Goal: Transaction & Acquisition: Subscribe to service/newsletter

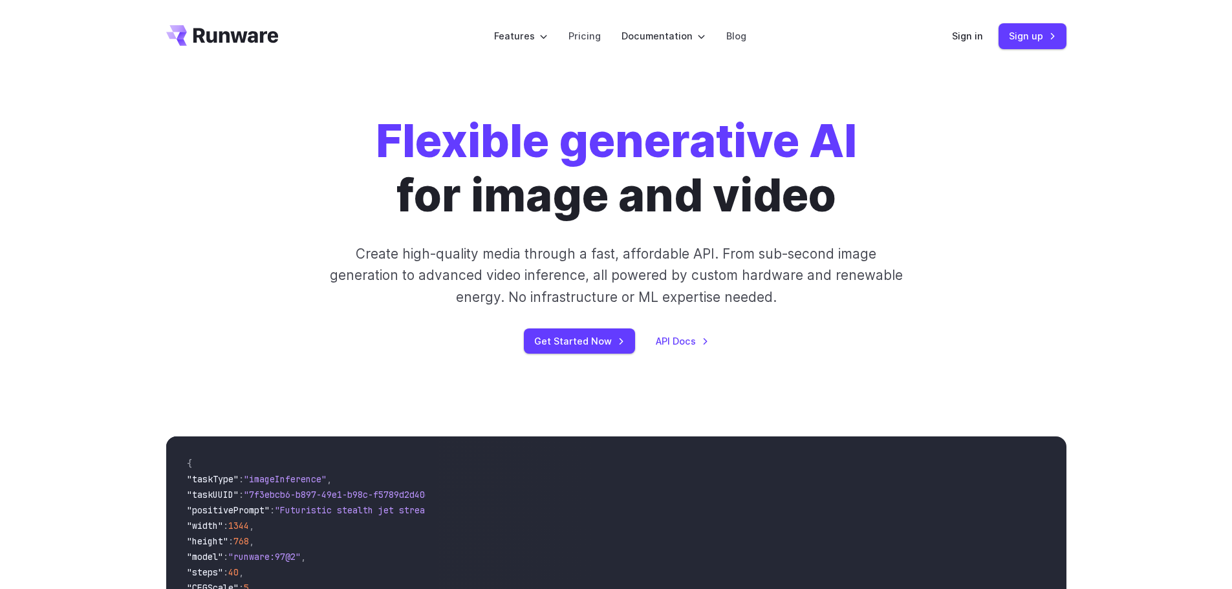
scroll to position [388, 0]
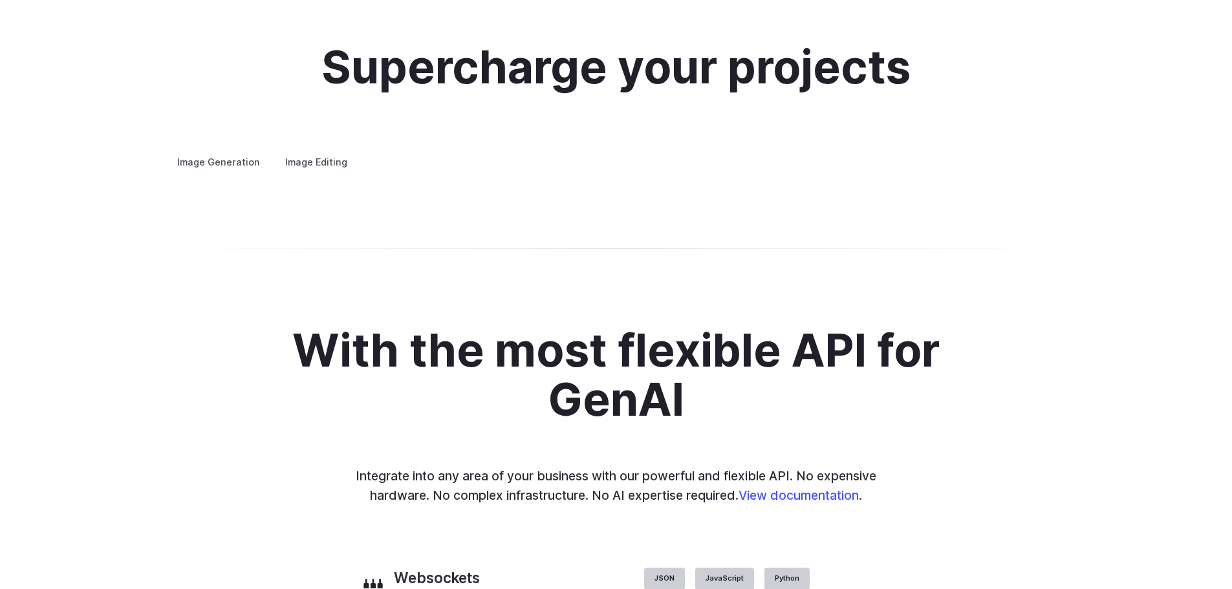
scroll to position [2393, 0]
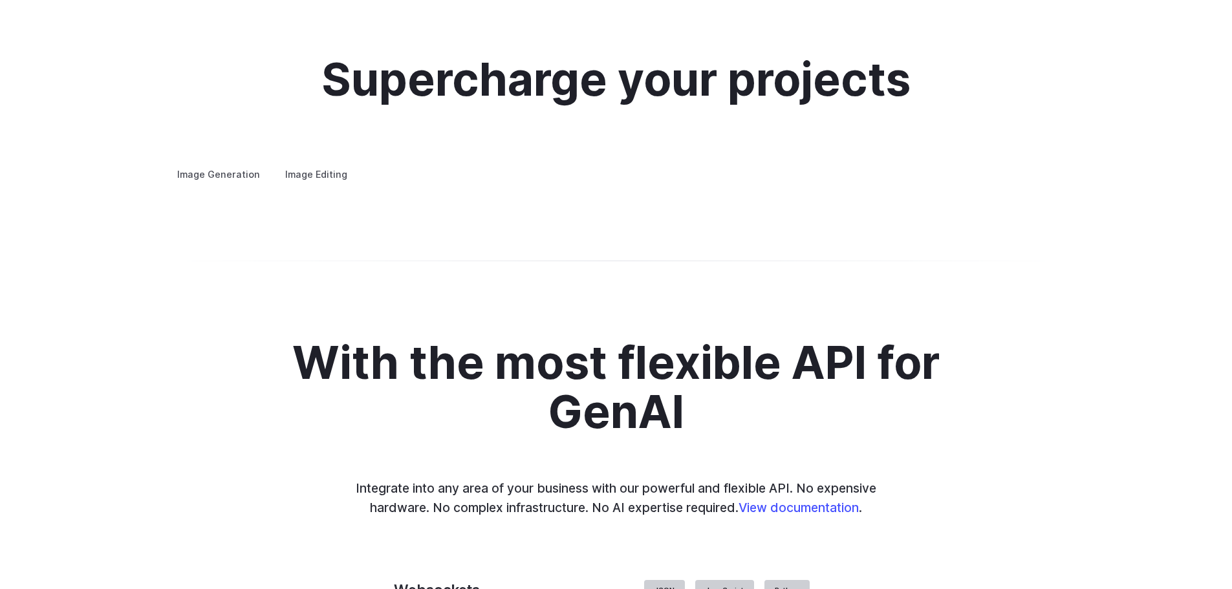
click at [0, 0] on button "Go to 1 of 4" at bounding box center [0, 0] width 0 height 0
click at [0, 0] on button "Go to 2 of 4" at bounding box center [0, 0] width 0 height 0
click at [0, 0] on button "Go to 3 of 4" at bounding box center [0, 0] width 0 height 0
click at [0, 0] on div at bounding box center [0, 0] width 0 height 0
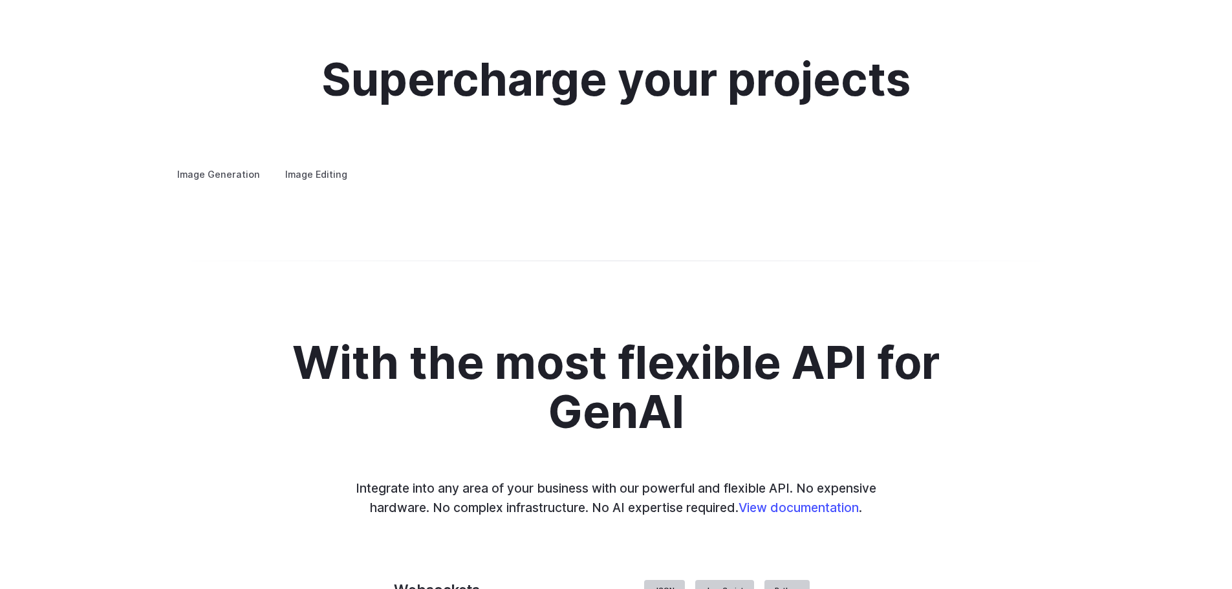
click at [0, 0] on button "Go to 4 of 4" at bounding box center [0, 0] width 0 height 0
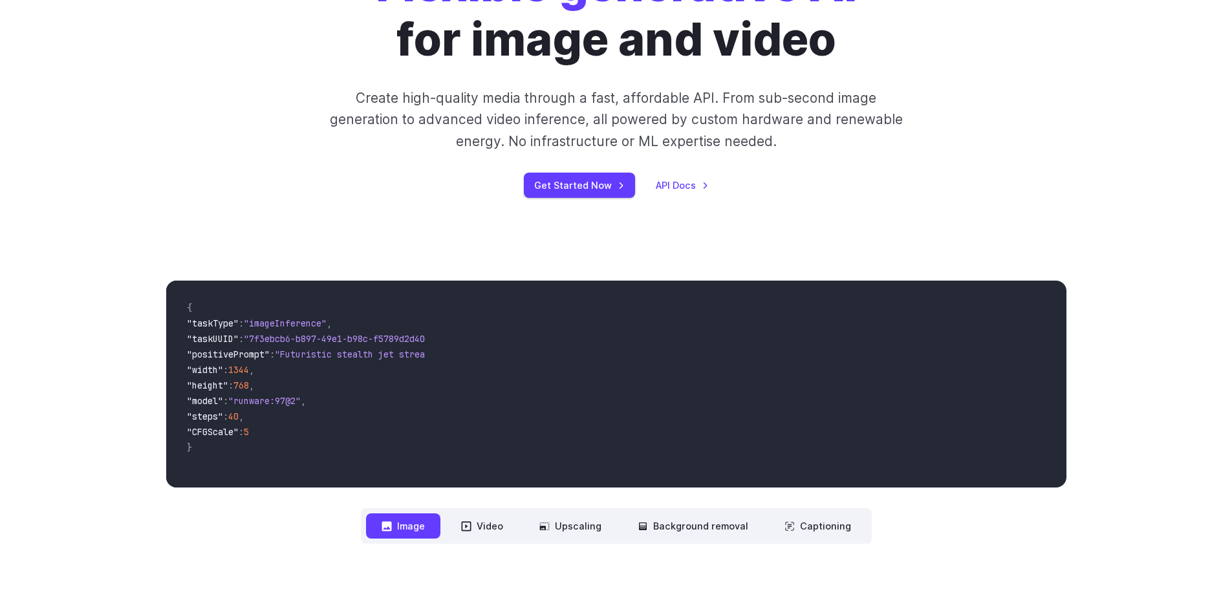
scroll to position [0, 0]
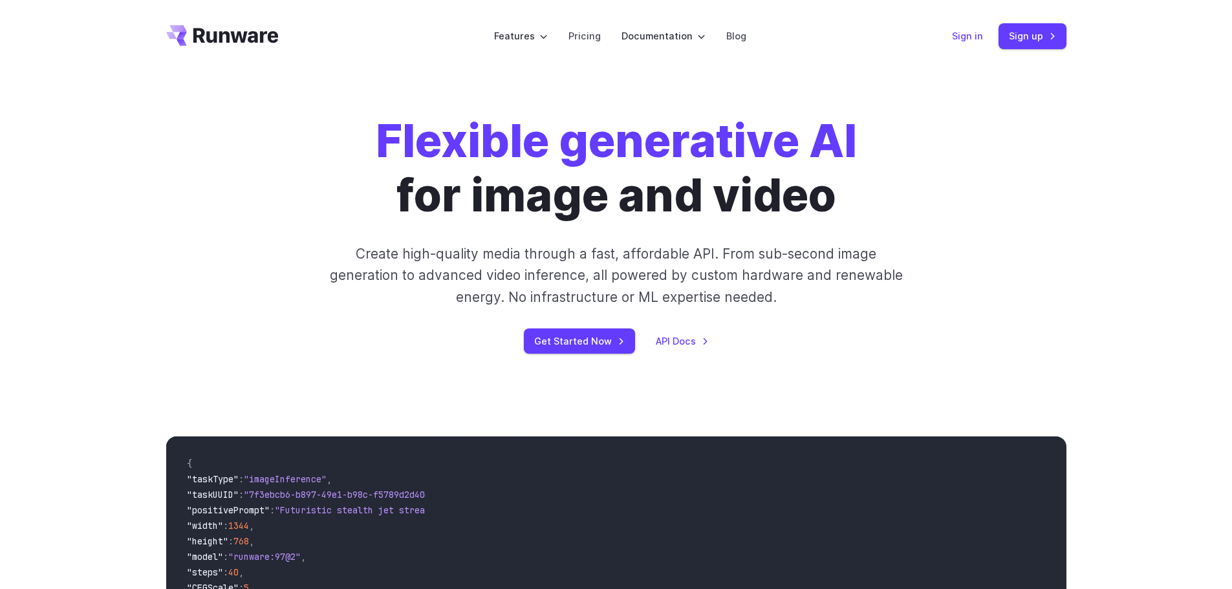
click at [962, 38] on link "Sign in" at bounding box center [967, 35] width 31 height 15
click at [591, 41] on link "Pricing" at bounding box center [585, 35] width 32 height 15
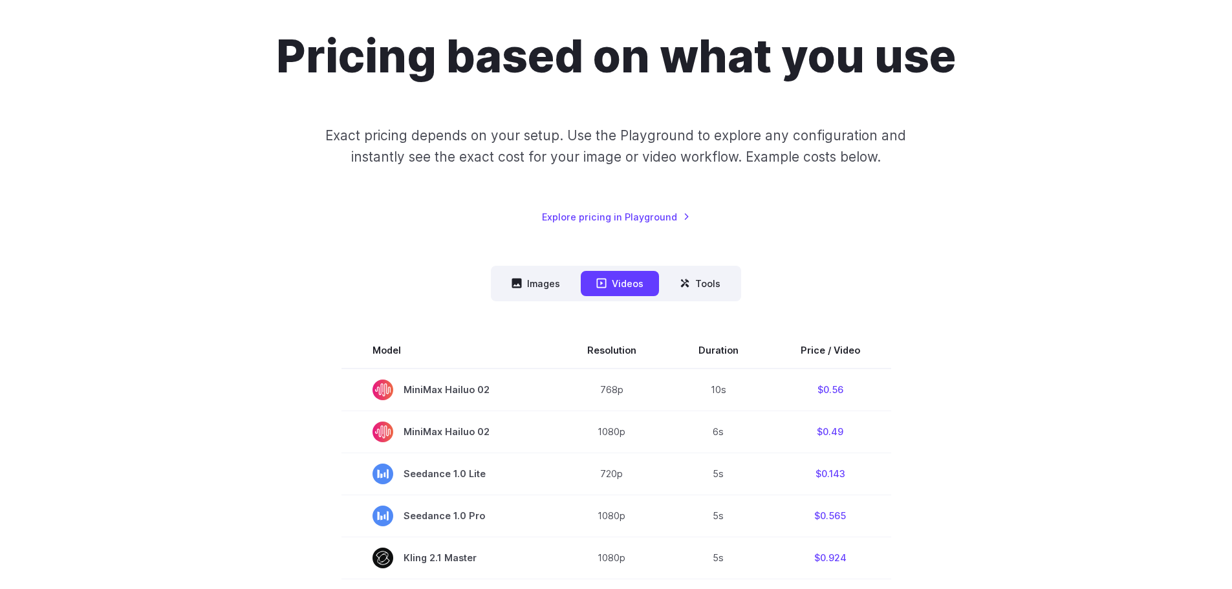
scroll to position [194, 0]
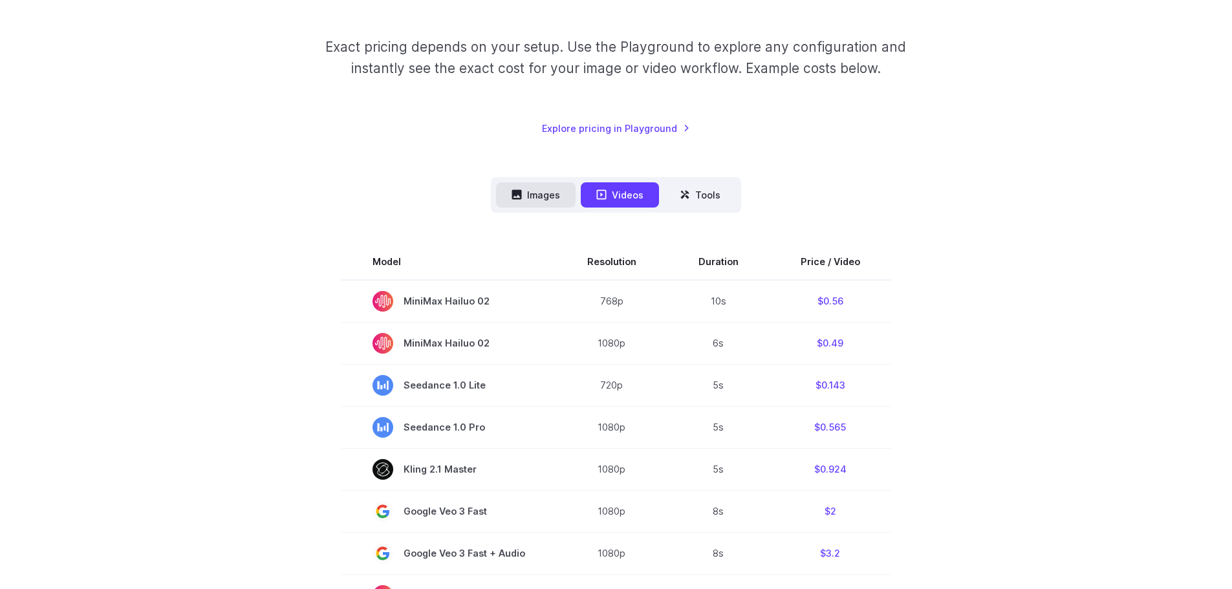
click at [532, 184] on button "Images" at bounding box center [536, 194] width 80 height 25
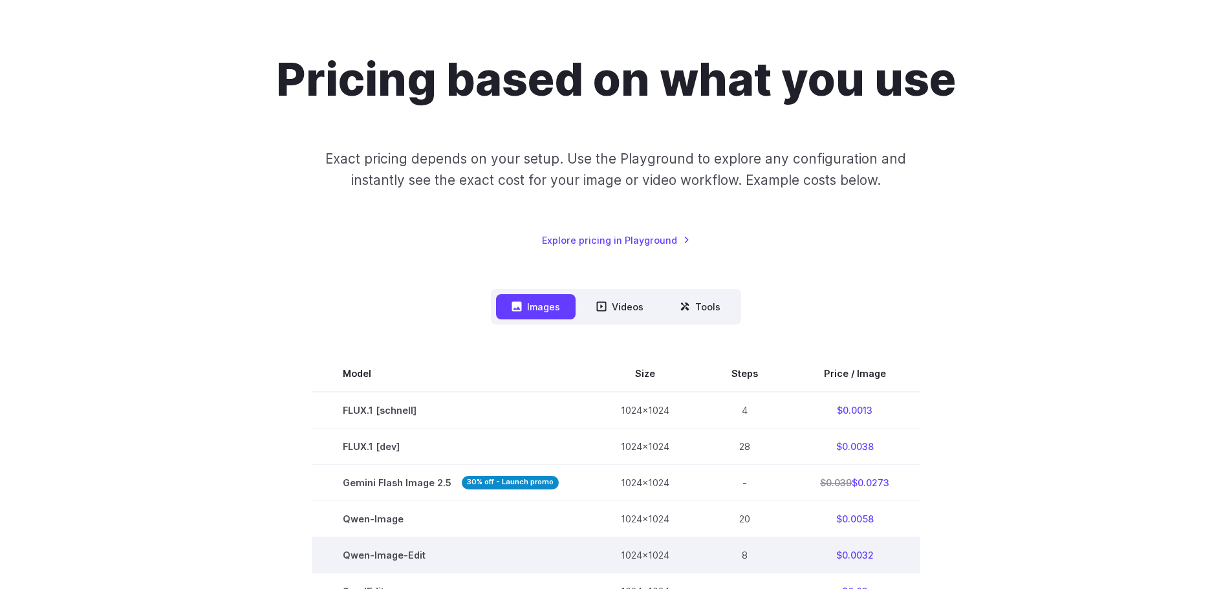
scroll to position [0, 0]
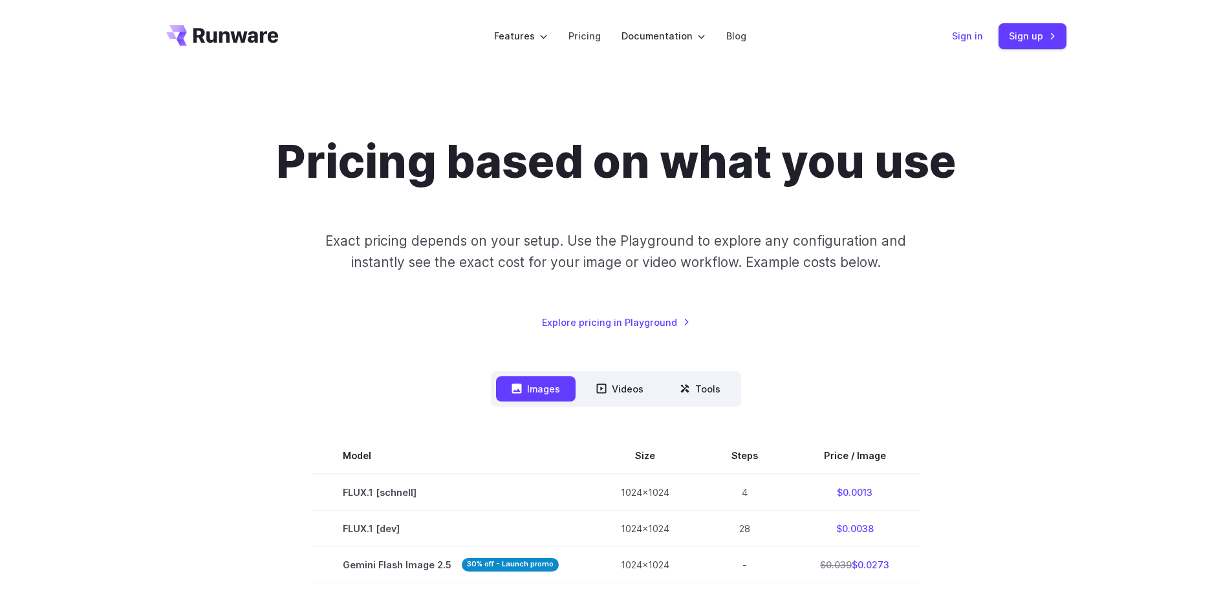
click at [962, 39] on link "Sign in" at bounding box center [967, 35] width 31 height 15
